Goal: Information Seeking & Learning: Learn about a topic

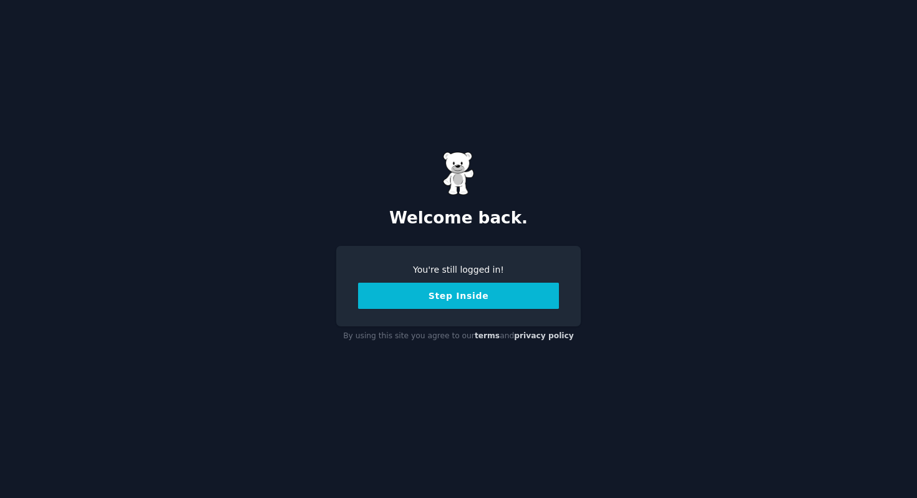
click at [473, 304] on button "Step Inside" at bounding box center [458, 296] width 201 height 26
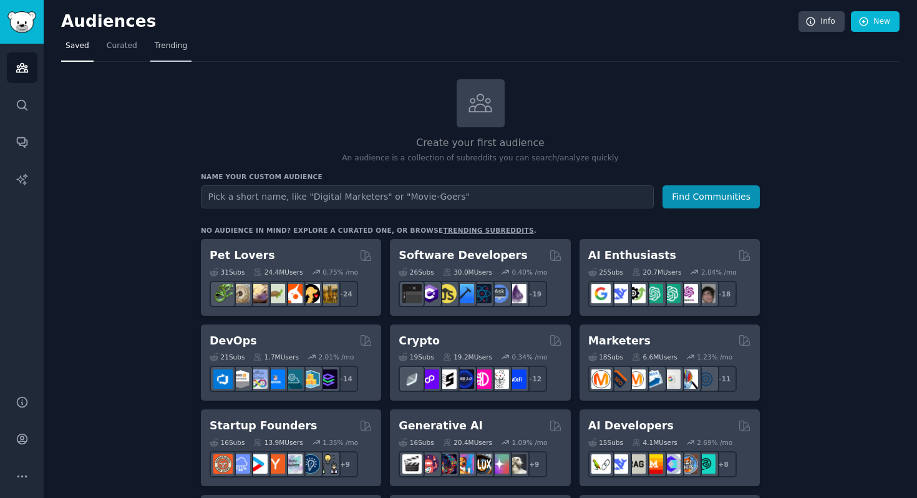
click at [162, 46] on span "Trending" at bounding box center [171, 46] width 32 height 11
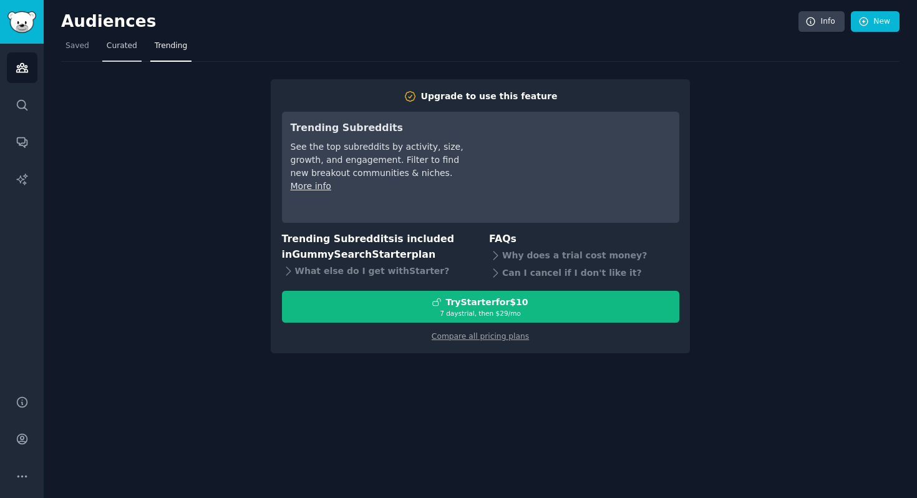
click at [124, 49] on span "Curated" at bounding box center [122, 46] width 31 height 11
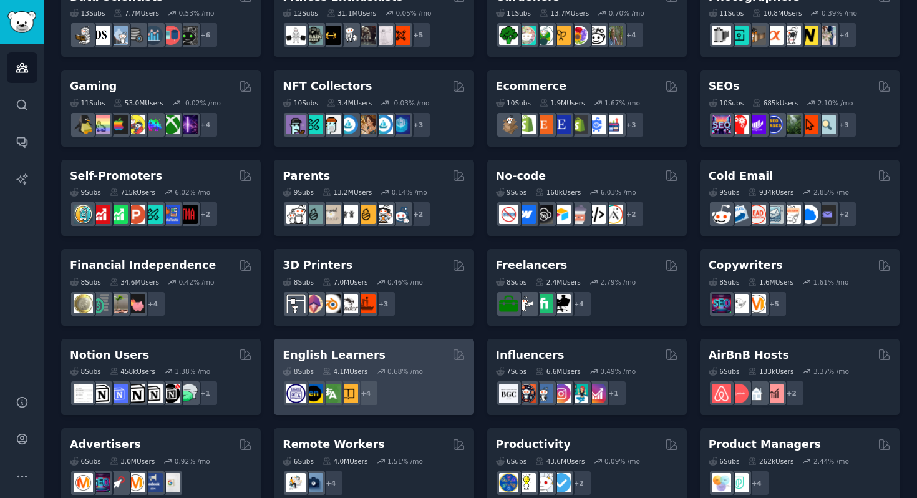
scroll to position [500, 0]
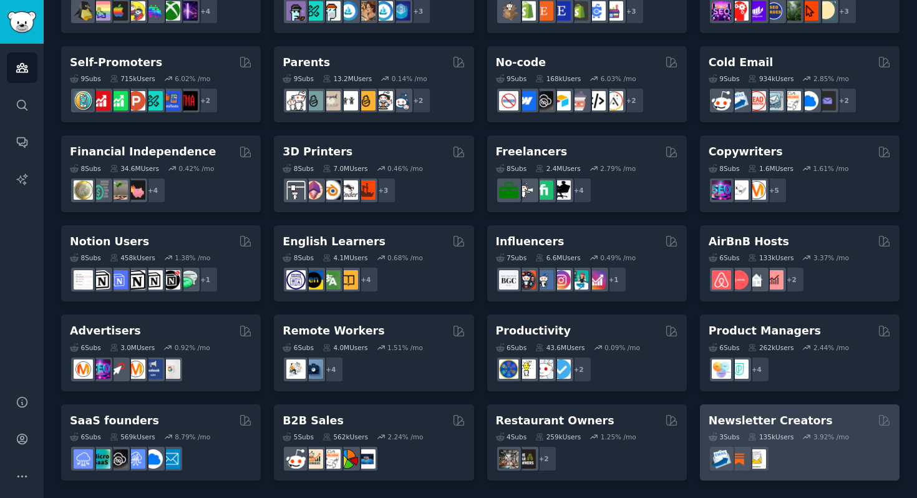
click at [792, 416] on h2 "Newsletter Creators" at bounding box center [771, 421] width 124 height 16
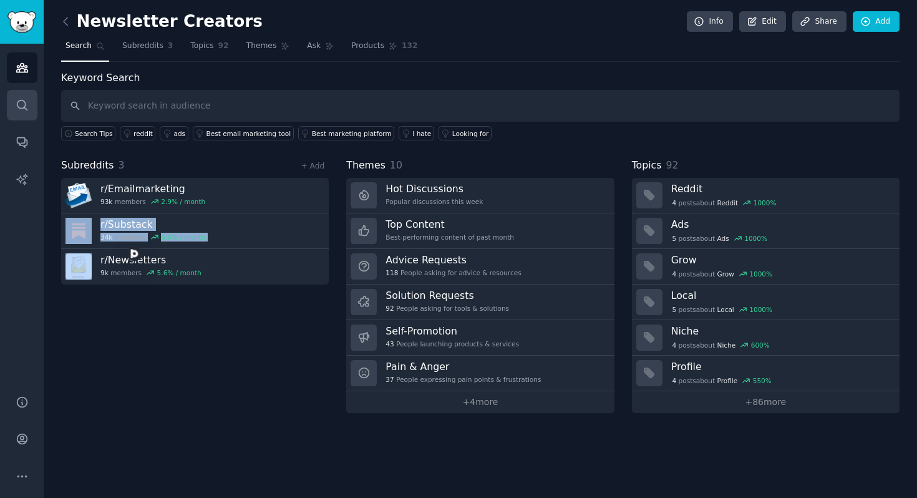
click at [23, 99] on icon "Sidebar" at bounding box center [22, 105] width 13 height 13
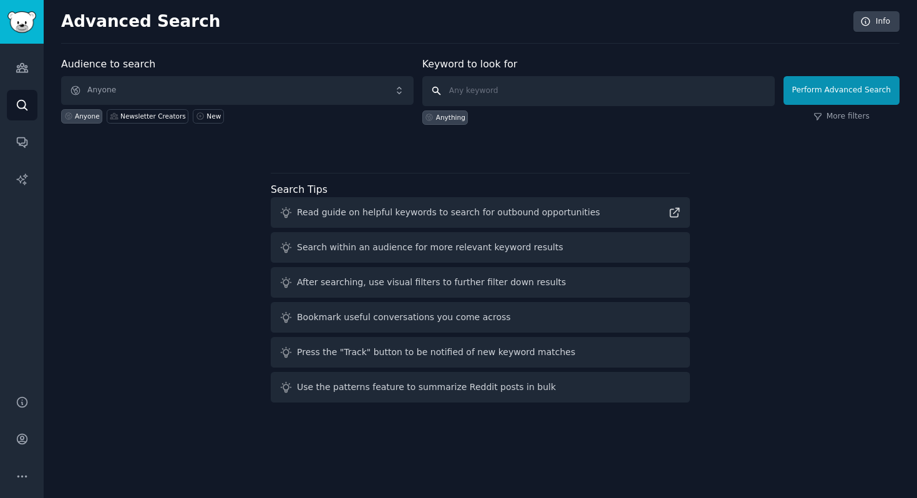
click at [489, 89] on input "text" at bounding box center [598, 91] width 353 height 30
type input "tools for thought"
click button "Perform Advanced Search" at bounding box center [842, 90] width 116 height 29
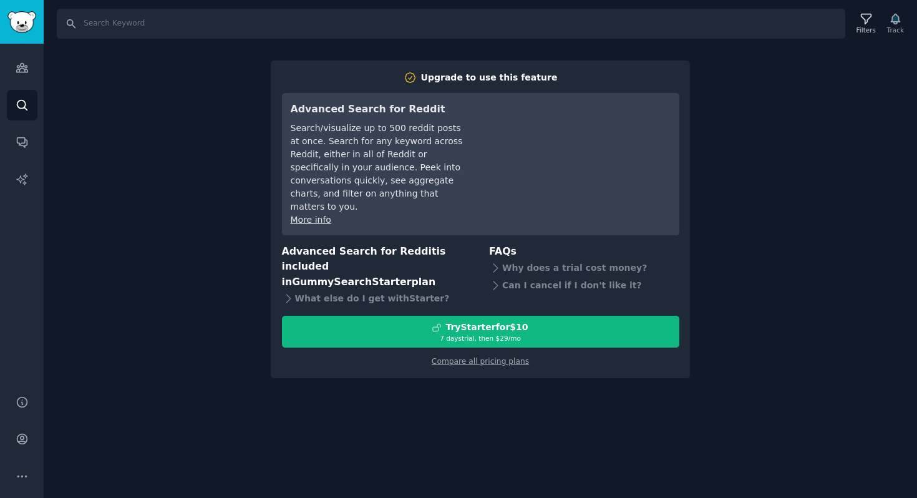
click at [37, 61] on div "Audiences Search Conversations AI Reports" at bounding box center [22, 212] width 44 height 336
click at [26, 65] on icon "Sidebar" at bounding box center [22, 67] width 13 height 13
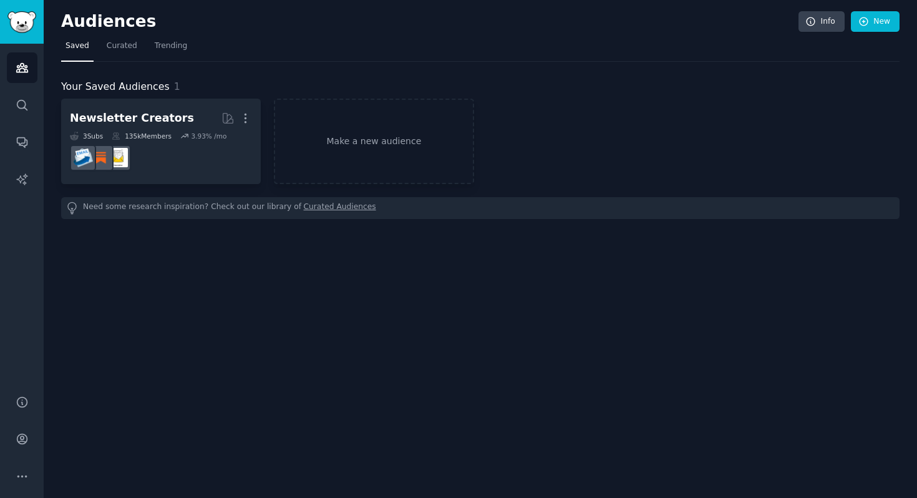
click at [153, 207] on div "Need some research inspiration? Check out our library of Curated Audiences" at bounding box center [480, 208] width 839 height 22
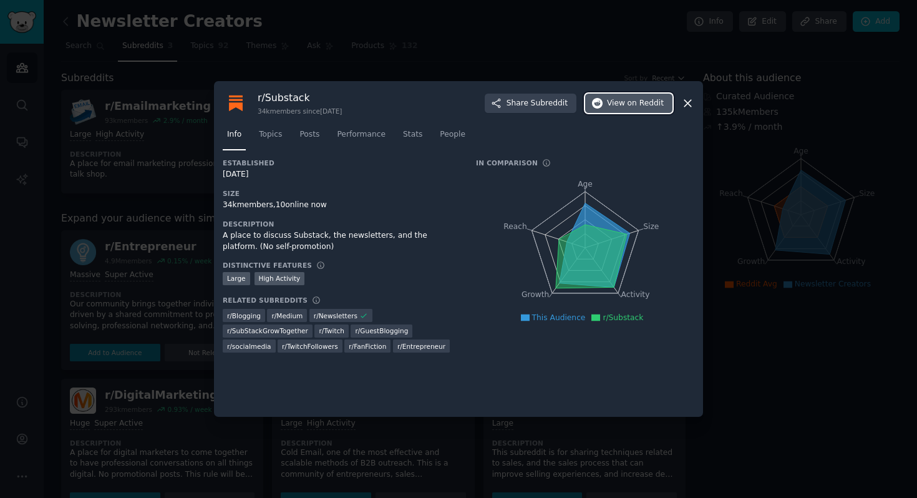
click at [625, 100] on span "View on Reddit" at bounding box center [635, 103] width 57 height 11
